Goal: Task Accomplishment & Management: Manage account settings

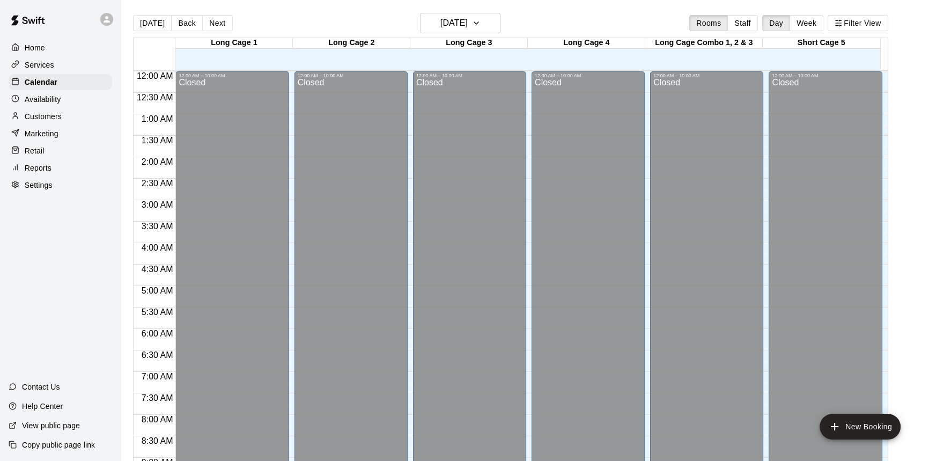
scroll to position [579, 0]
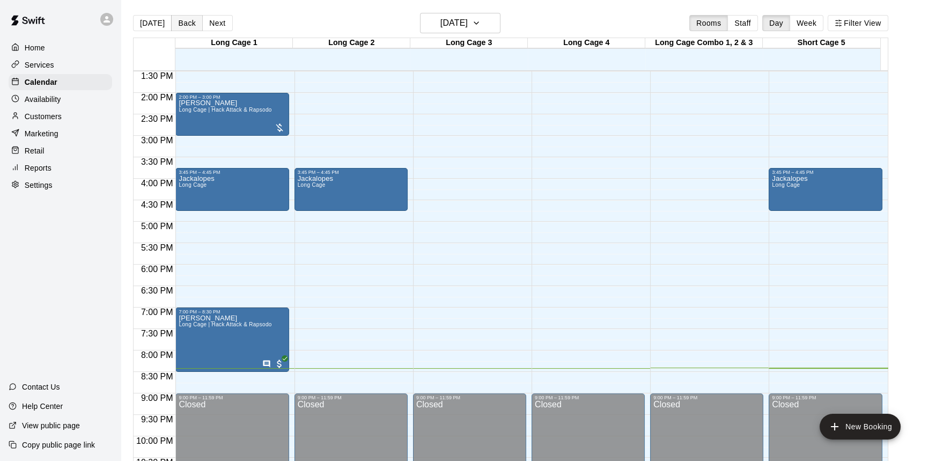
click at [179, 21] on button "Back" at bounding box center [187, 23] width 32 height 16
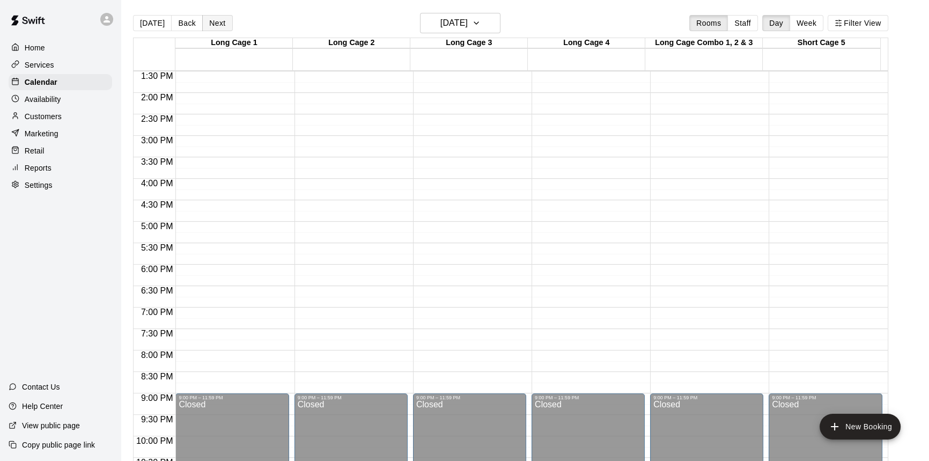
click at [203, 25] on button "Next" at bounding box center [217, 23] width 30 height 16
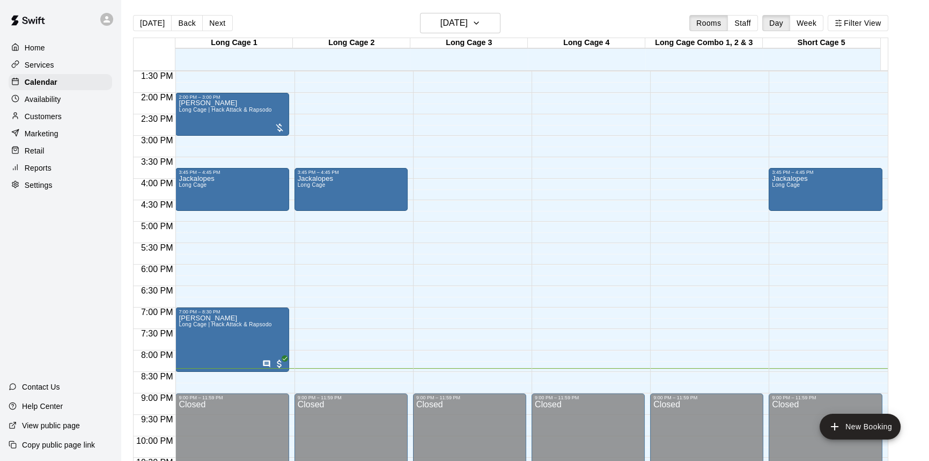
click at [51, 121] on p "Customers" at bounding box center [43, 116] width 37 height 11
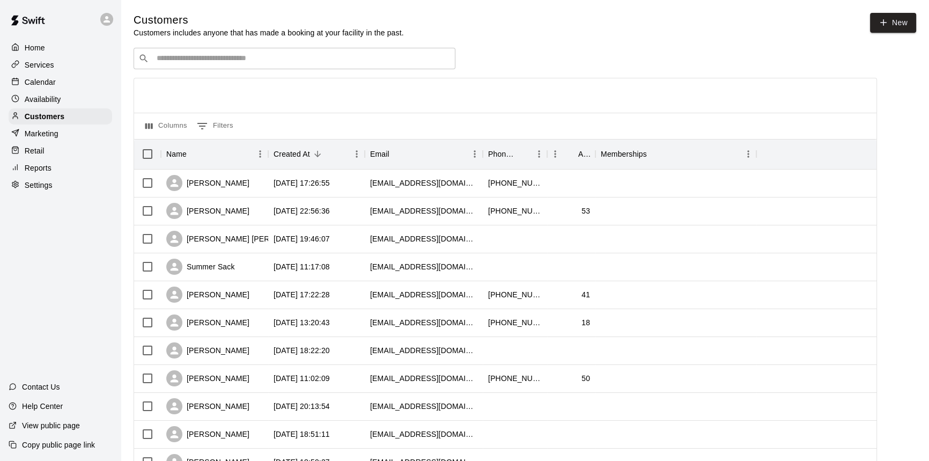
click at [237, 61] on input "Search customers by name or email" at bounding box center [301, 58] width 297 height 11
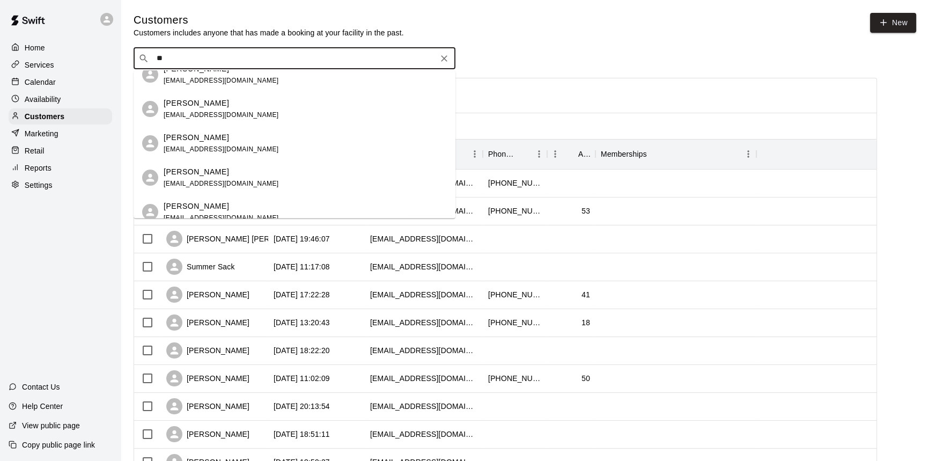
scroll to position [292, 0]
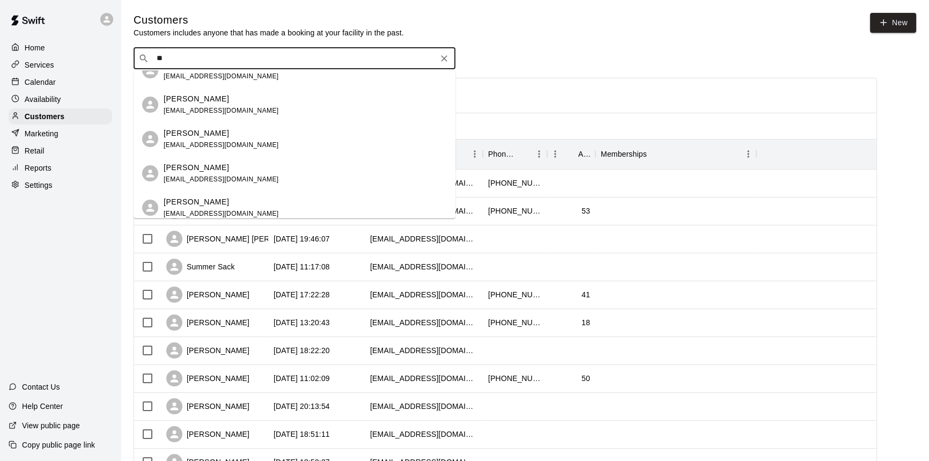
type input "***"
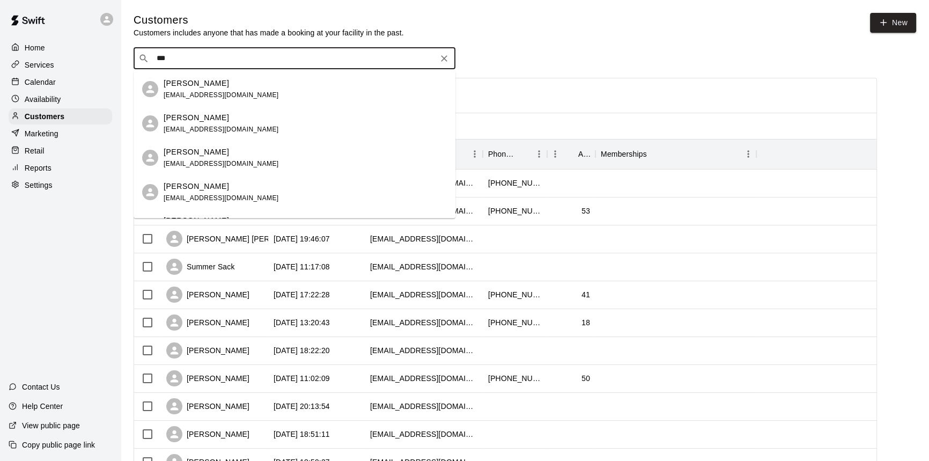
scroll to position [146, 0]
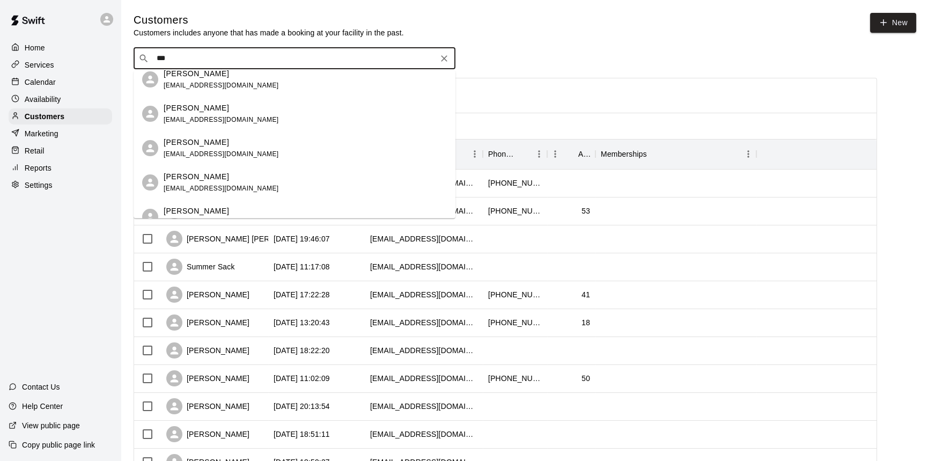
click at [266, 148] on div "[PERSON_NAME] [EMAIL_ADDRESS][DOMAIN_NAME]" at bounding box center [305, 147] width 283 height 23
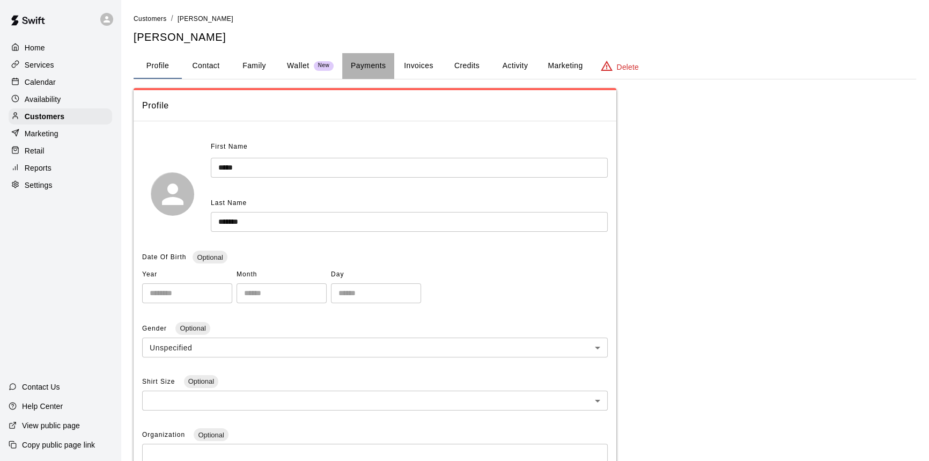
click at [374, 68] on button "Payments" at bounding box center [368, 66] width 52 height 26
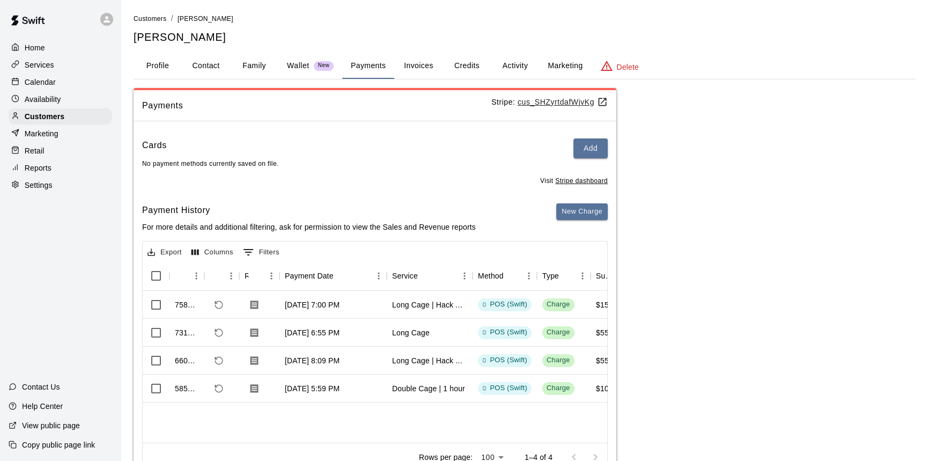
click at [48, 83] on p "Calendar" at bounding box center [40, 82] width 31 height 11
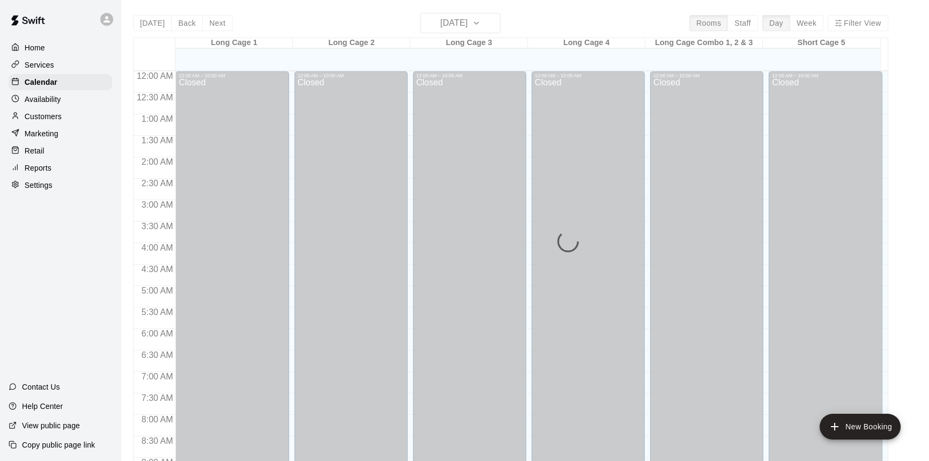
scroll to position [596, 0]
